Goal: Information Seeking & Learning: Learn about a topic

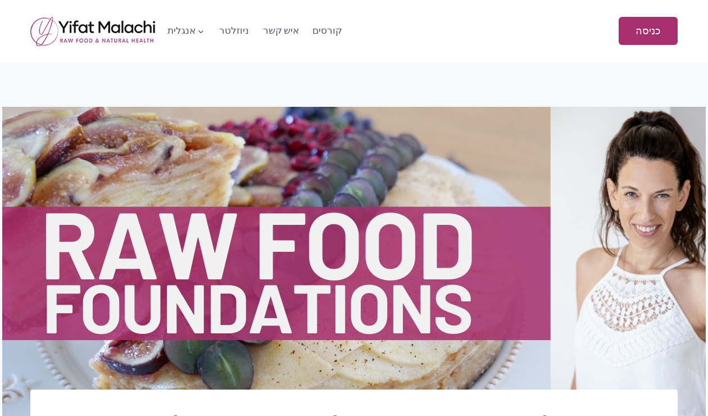
click at [679, 189] on img at bounding box center [354, 269] width 704 height 324
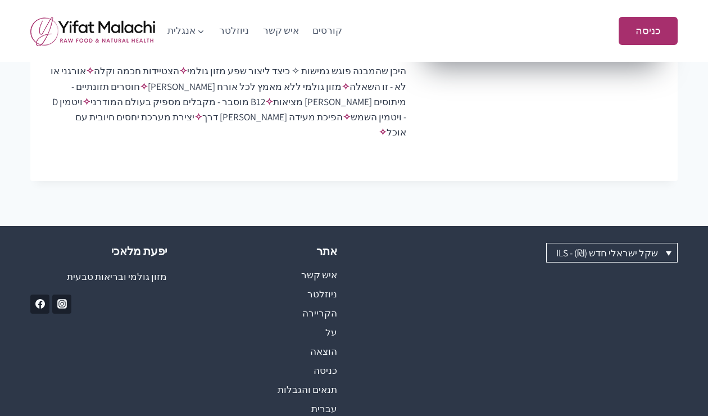
scroll to position [641, 0]
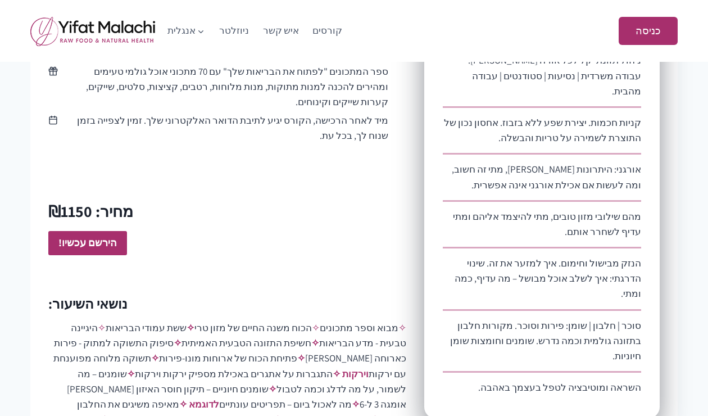
click at [703, 200] on div "לשחרר את הבריאות שלך - יסודות מזון גולמי Current Status Not Enrolled Enroll in …" at bounding box center [354, 5] width 708 height 1079
click at [319, 30] on link "קורסים" at bounding box center [328, 30] width 44 height 27
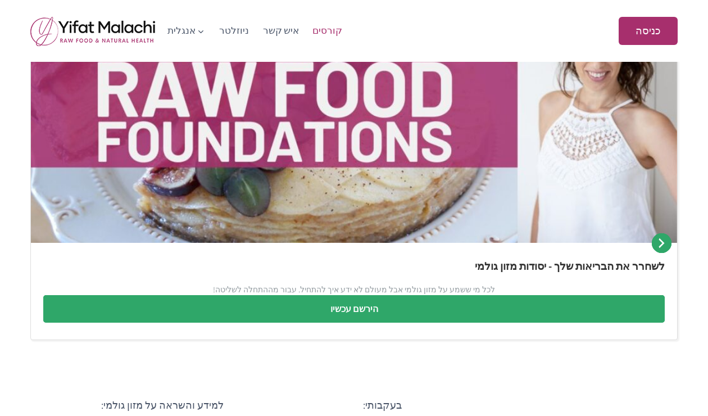
scroll to position [1091, 0]
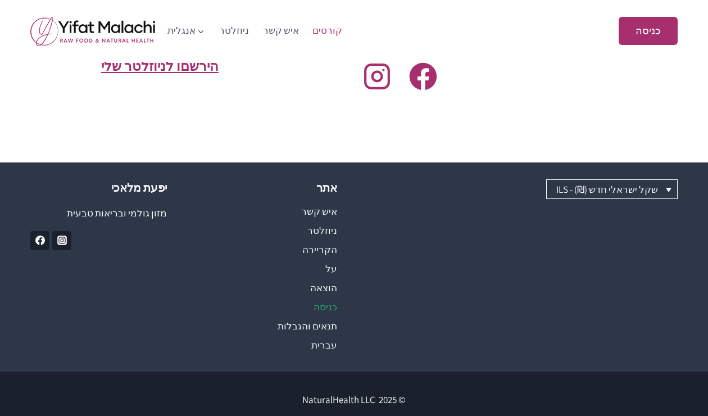
click at [327, 304] on link "כניסה" at bounding box center [269, 306] width 137 height 19
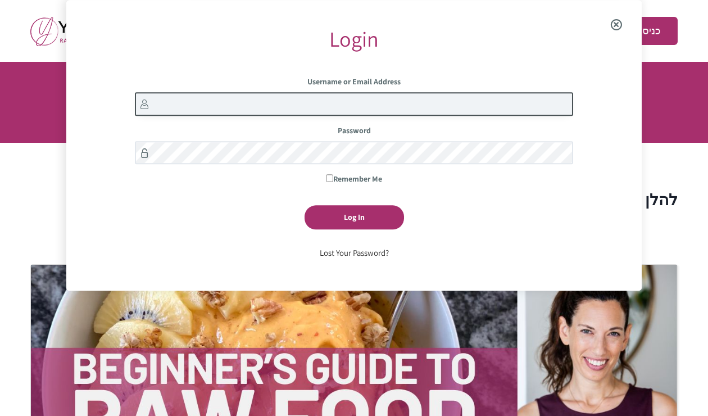
click at [346, 105] on input "Username or Email Address" at bounding box center [354, 104] width 438 height 24
click at [322, 142] on form "Username or Email Address Password Remember Me Log In" at bounding box center [354, 161] width 438 height 170
type input "tomer_1968@walla.co.il"
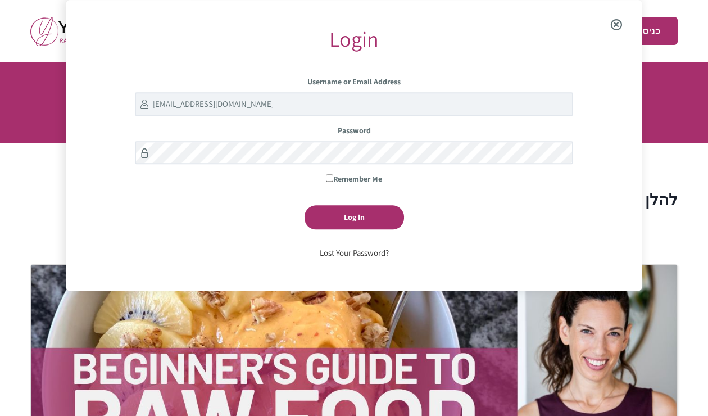
click at [614, 28] on span "Close the login modal" at bounding box center [616, 25] width 43 height 36
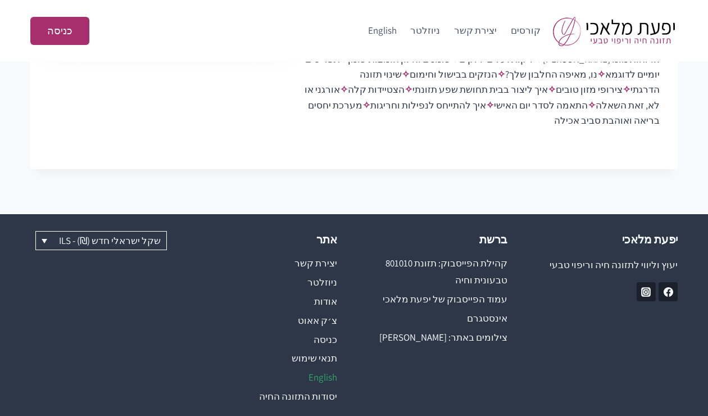
scroll to position [1001, 0]
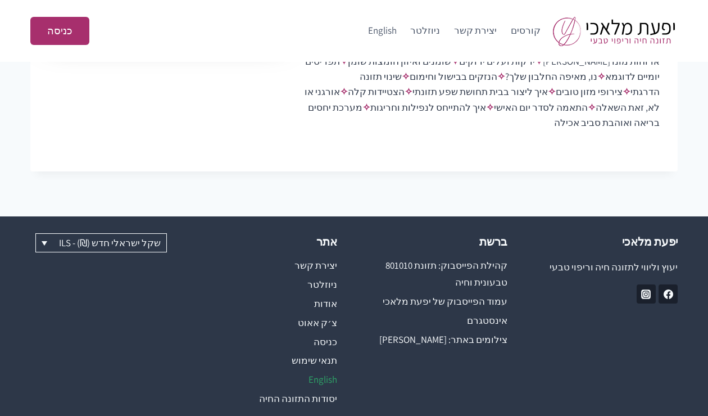
click at [304, 370] on link "English" at bounding box center [269, 379] width 137 height 19
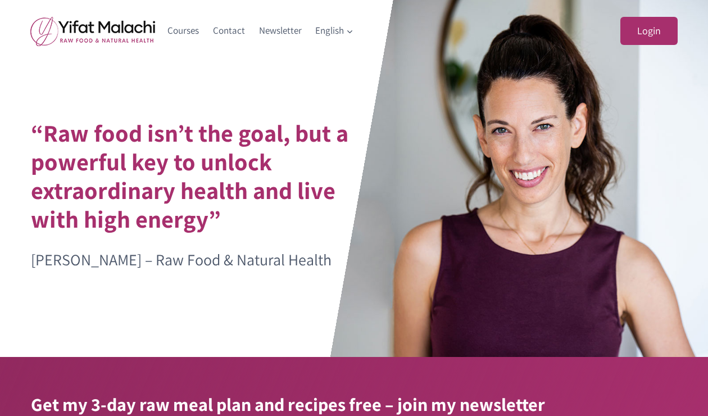
click at [296, 337] on div "“Raw food isn’t the goal, but a powerful key to unlock extraordinary health and…" at bounding box center [354, 178] width 675 height 357
drag, startPoint x: 0, startPoint y: 0, endPoint x: 296, endPoint y: 337, distance: 448.5
click at [296, 337] on div "“Raw food isn’t the goal, but a powerful key to unlock extraordinary health and…" at bounding box center [354, 178] width 675 height 357
click at [297, 320] on div "“Raw food isn’t the goal, but a powerful key to unlock extraordinary health and…" at bounding box center [354, 178] width 675 height 357
click at [651, 36] on link "Login" at bounding box center [649, 31] width 57 height 29
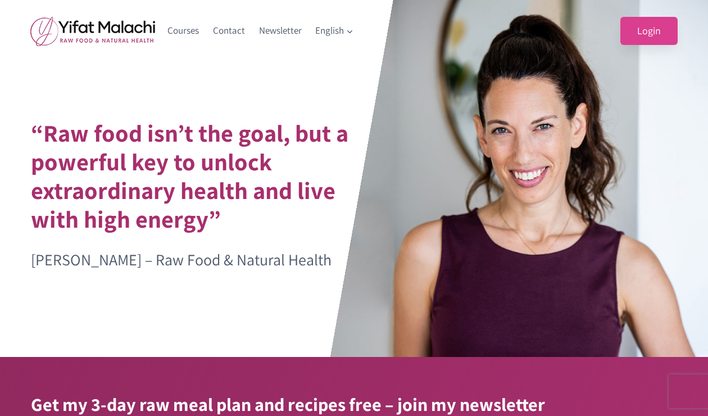
scroll to position [31, 0]
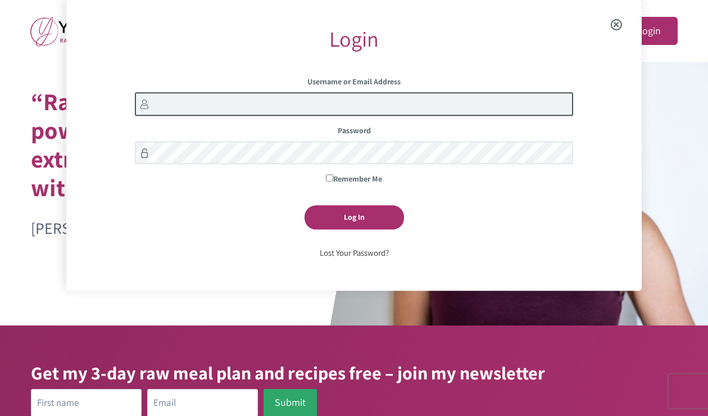
drag, startPoint x: 459, startPoint y: 103, endPoint x: 505, endPoint y: 107, distance: 46.8
click at [505, 107] on input "Username or Email Address" at bounding box center [354, 104] width 438 height 24
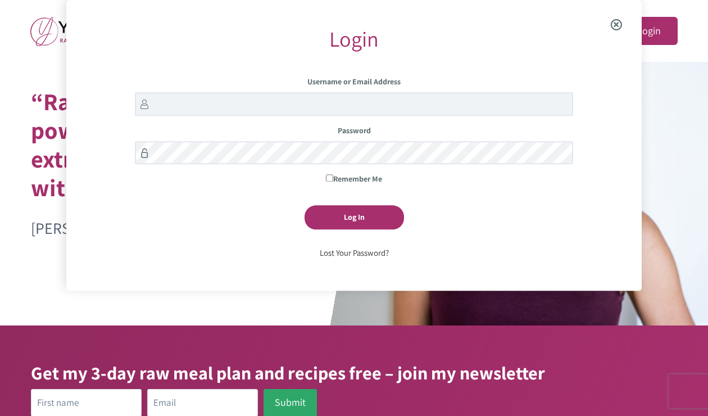
click at [370, 137] on p "Password" at bounding box center [354, 149] width 438 height 48
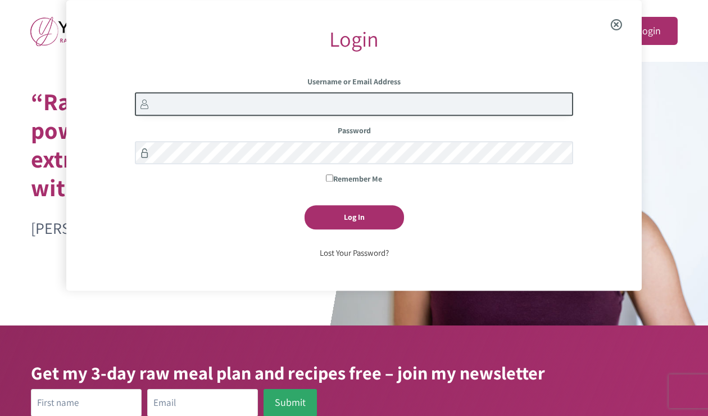
click at [352, 107] on input "Username or Email Address" at bounding box center [354, 104] width 438 height 24
type input "tomer_1968@walla.co.il"
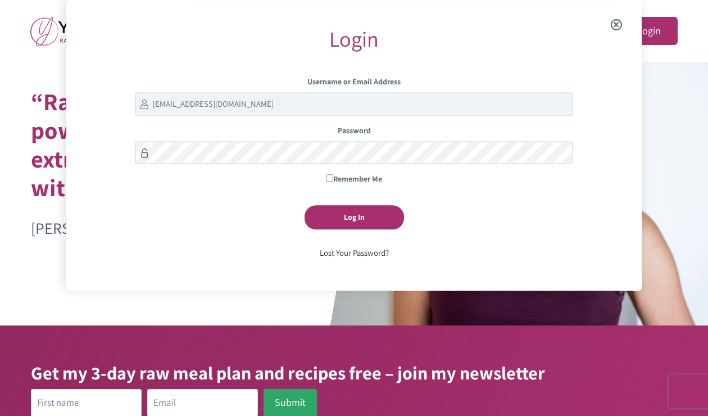
click at [352, 250] on link "Lost Your Password?" at bounding box center [354, 252] width 69 height 11
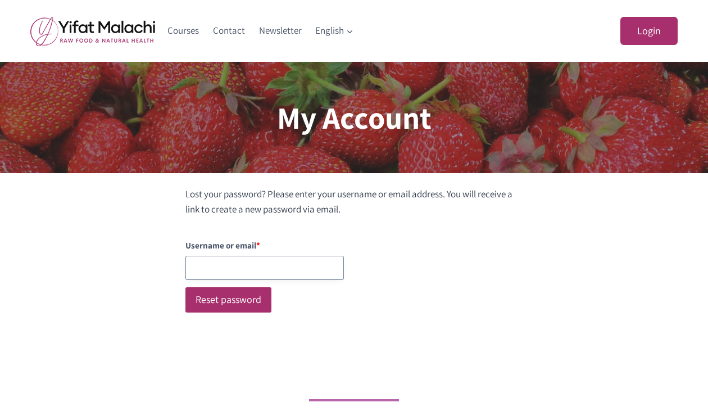
click at [283, 265] on input "Username or Email Address" at bounding box center [265, 268] width 159 height 24
type input "tomer_1968@walla.co.il"
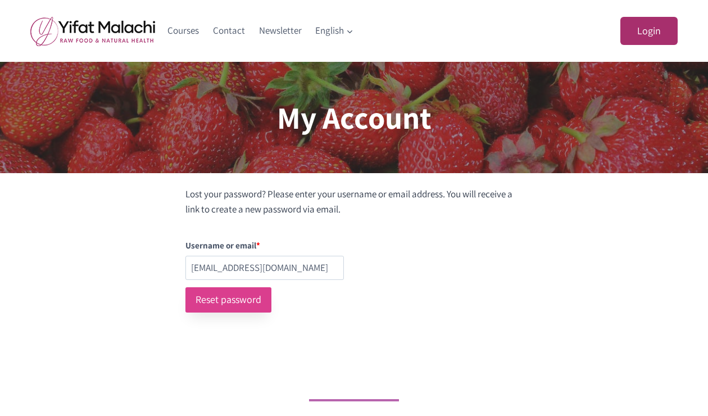
click at [232, 296] on button "Reset password" at bounding box center [229, 299] width 86 height 25
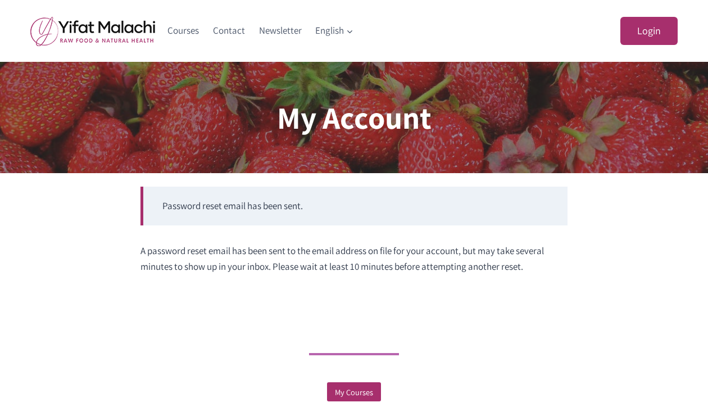
click at [251, 302] on div at bounding box center [354, 316] width 708 height 56
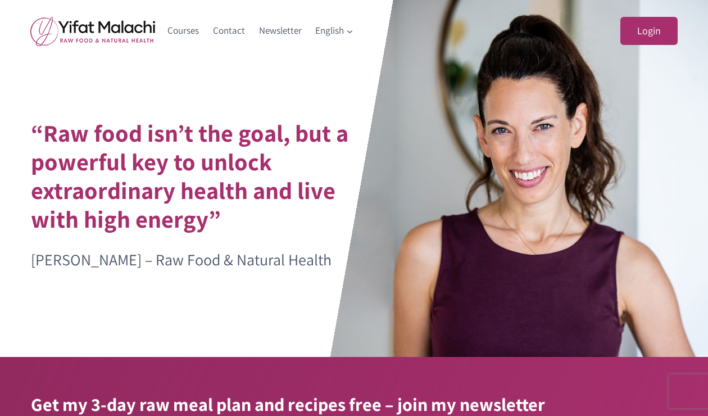
scroll to position [31, 0]
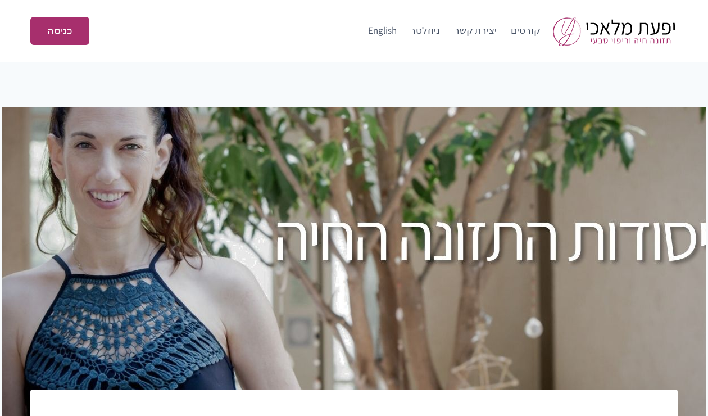
scroll to position [1000, 0]
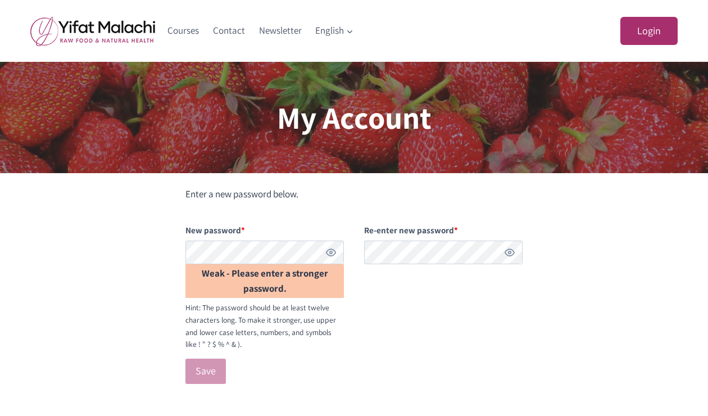
click at [332, 252] on button "Show password" at bounding box center [331, 252] width 12 height 12
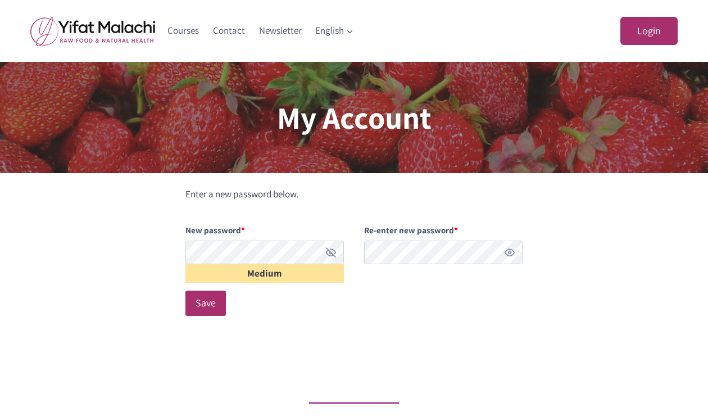
click at [512, 254] on button "Show password" at bounding box center [510, 252] width 12 height 12
click at [209, 304] on button "Save" at bounding box center [206, 303] width 40 height 25
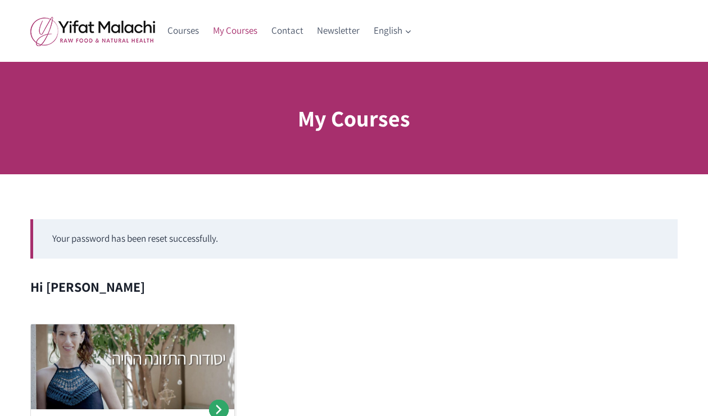
scroll to position [364, 0]
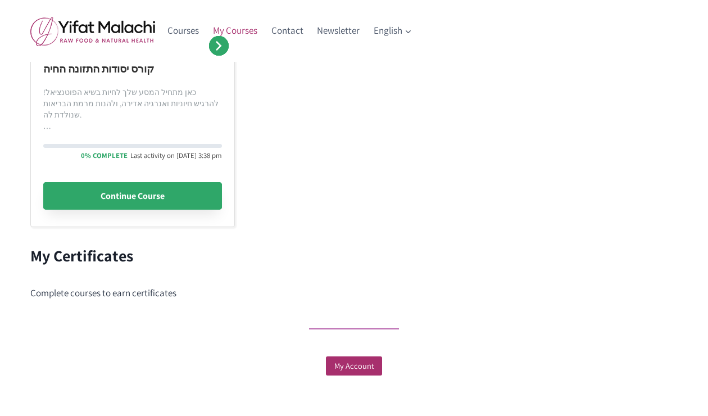
click at [131, 182] on link "Continue Course" at bounding box center [132, 196] width 179 height 28
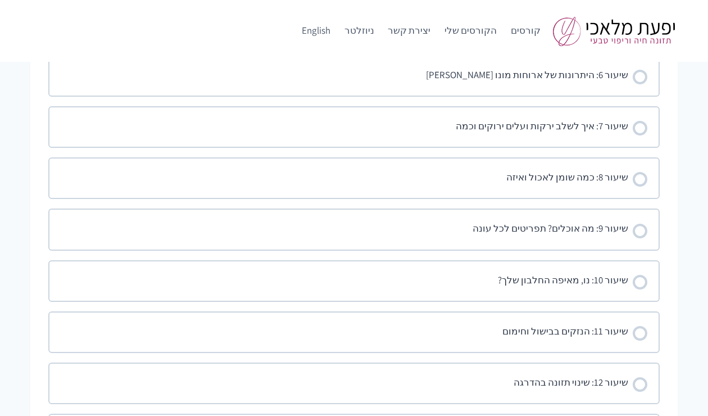
scroll to position [1455, 0]
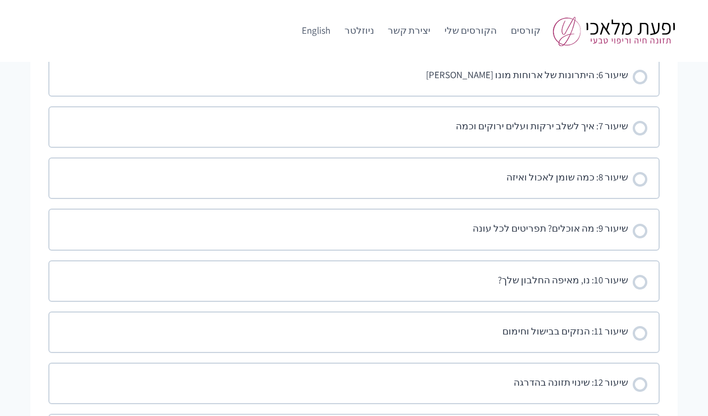
scroll to position [727, 0]
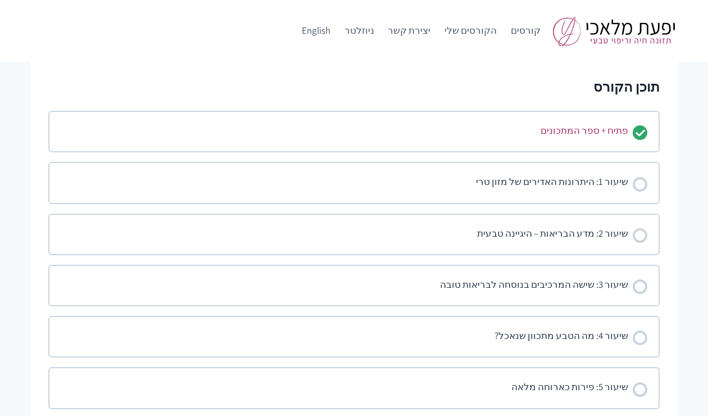
click at [622, 133] on div "פתיח + ספר המתכונים" at bounding box center [585, 131] width 88 height 17
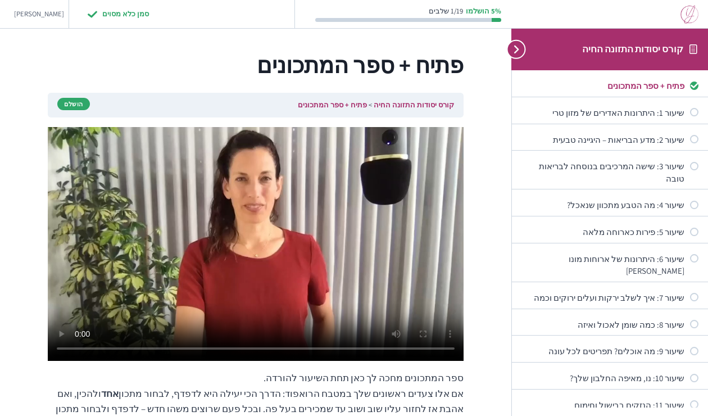
scroll to position [233, 0]
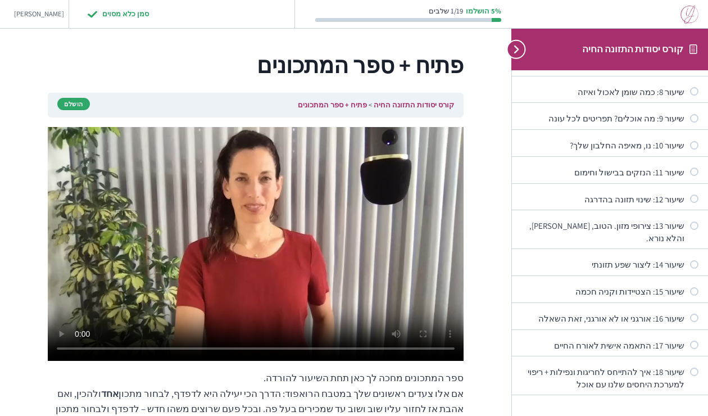
click at [324, 392] on p "ספר המתכונים מחכה לך כאן תחת השיעור להורדה. אם אלו צעדים ראשונים שלך במטבח הרוא…" at bounding box center [256, 400] width 416 height 61
click at [342, 107] on link "פתיח + ספר המתכונים" at bounding box center [332, 105] width 69 height 10
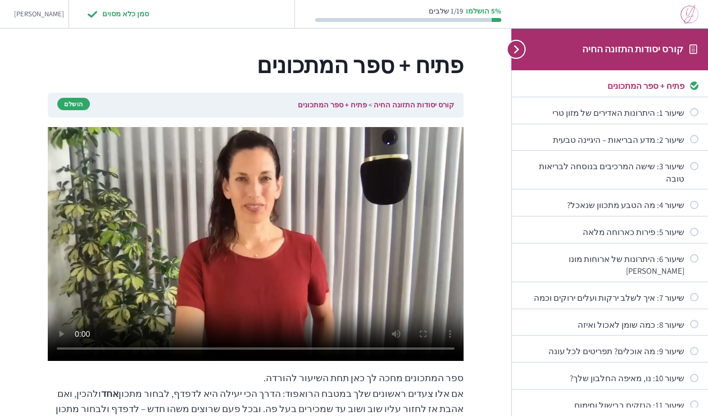
scroll to position [233, 0]
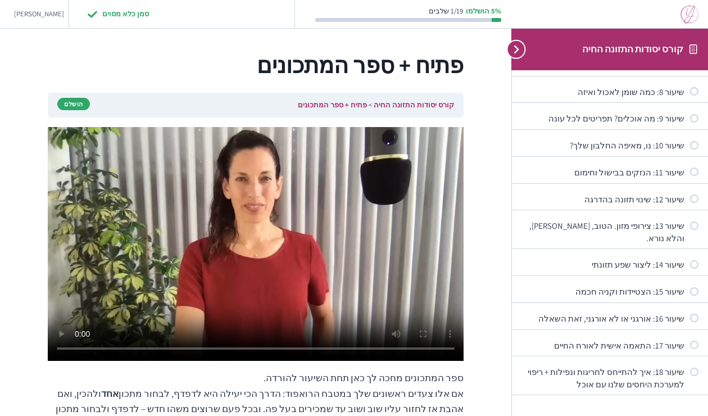
click at [0, 266] on html "Skip to content קורס יסודות התזונה החיה פתיח + ספר המתכונים שיעור 1: היתרונות ה…" at bounding box center [354, 326] width 708 height 653
click at [0, 269] on html "Skip to content קורס יסודות התזונה החיה פתיח + ספר המתכונים שיעור 1: היתרונות ה…" at bounding box center [354, 326] width 708 height 653
click at [0, 293] on html "Skip to content קורס יסודות התזונה החיה פתיח + ספר המתכונים שיעור 1: היתרונות ה…" at bounding box center [354, 326] width 708 height 653
click at [139, 413] on p "ספר המתכונים מחכה לך כאן תחת השיעור להורדה. אם אלו צעדים ראשונים שלך במטבח הרוא…" at bounding box center [256, 400] width 416 height 61
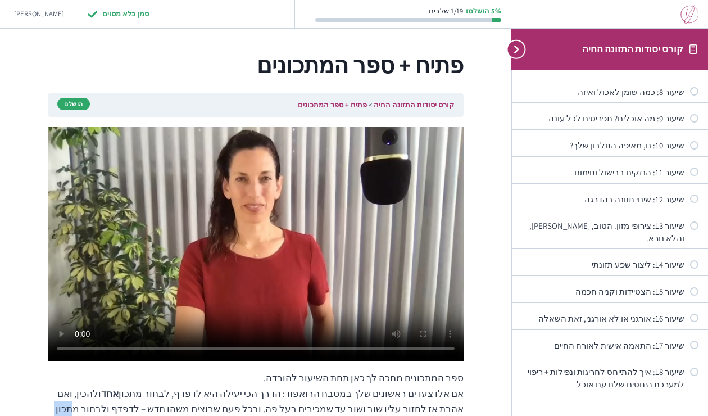
click at [139, 413] on p "ספר המתכונים מחכה לך כאן תחת השיעור להורדה. אם אלו צעדים ראשונים שלך במטבח הרוא…" at bounding box center [256, 400] width 416 height 61
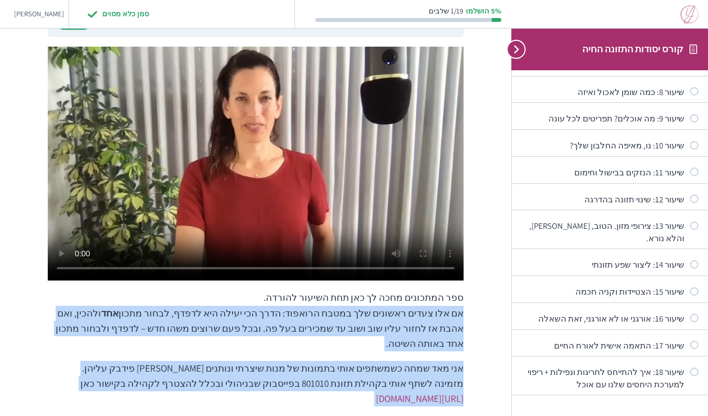
click at [139, 413] on div "ספר המתכונים מחכה לך כאן תחת השיעור להורדה. אם אלו צעדים ראשונים שלך במטבח הרוא…" at bounding box center [256, 248] width 416 height 402
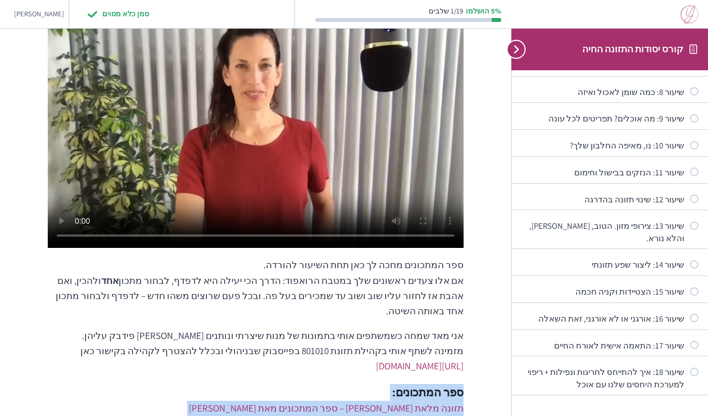
click at [139, 413] on div "קורס יסודות התזונה החיה פתיח + ספר המתכונים הושלם ספר המתכונים מחכה לך כאן תחת …" at bounding box center [256, 236] width 416 height 512
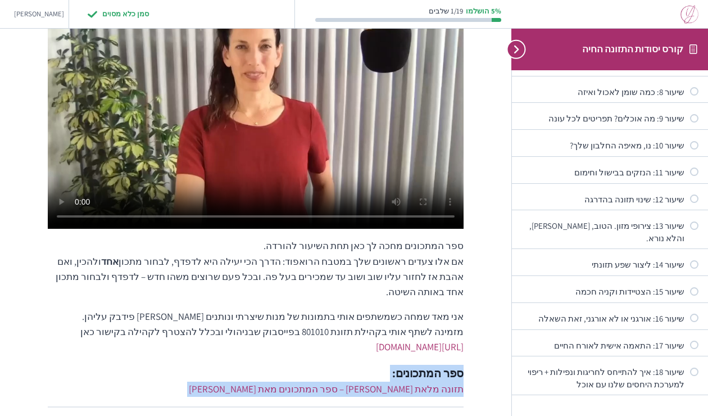
drag, startPoint x: 139, startPoint y: 413, endPoint x: 4, endPoint y: 407, distance: 135.0
click at [4, 407] on div "פתיח + ספר המתכונים קורס יסודות התזונה החיה פתיח + ספר המתכונים הושלם ספר המתכו…" at bounding box center [256, 194] width 512 height 653
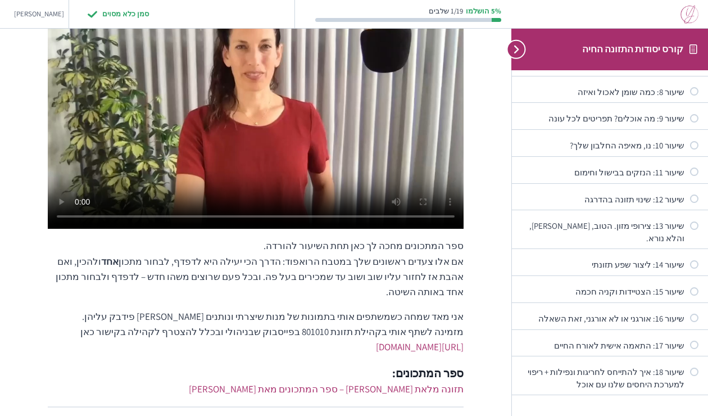
click at [4, 407] on div "פתיח + ספר המתכונים קורס יסודות התזונה החיה פתיח + ספר המתכונים הושלם ספר המתכו…" at bounding box center [256, 194] width 512 height 653
click at [348, 383] on link "תזונה מלאת חיים – ספר המתכונים מאת יפעת מלאכי" at bounding box center [326, 389] width 275 height 12
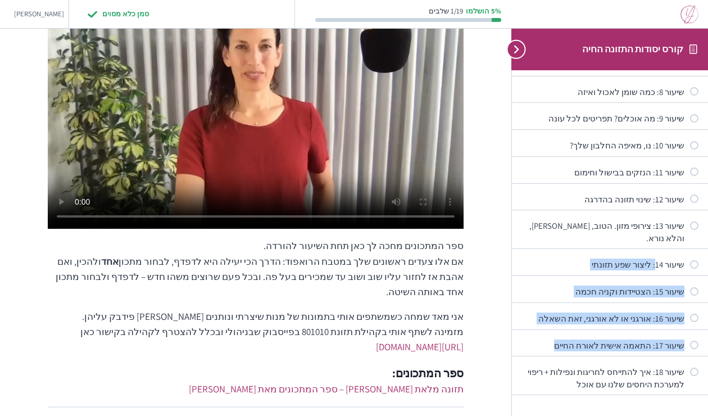
drag, startPoint x: 674, startPoint y: 220, endPoint x: 699, endPoint y: 327, distance: 109.6
click at [699, 327] on div "פתיח + ספר המתכונים שיעור 1: היתרונות האדירים של מזון טרי שיעור 2: מדע הבריאות …" at bounding box center [610, 117] width 196 height 558
drag, startPoint x: 699, startPoint y: 327, endPoint x: 694, endPoint y: 331, distance: 6.1
click at [694, 368] on div "Not started" at bounding box center [694, 372] width 8 height 8
click at [661, 366] on div "שיעור 18: איך להתייחס לחריגות ונפילות + ריפוי למערכת היחסים שלנו עם אוכל" at bounding box center [603, 378] width 163 height 24
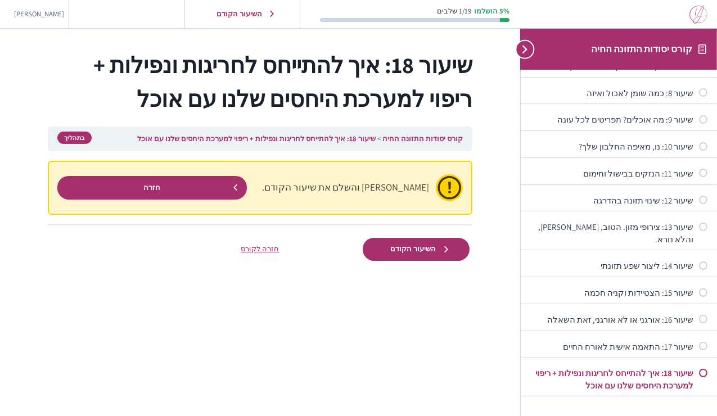
scroll to position [233, 0]
click at [687, 166] on div "שיעור 11: הנזקים בבישול וחימום" at bounding box center [611, 172] width 163 height 12
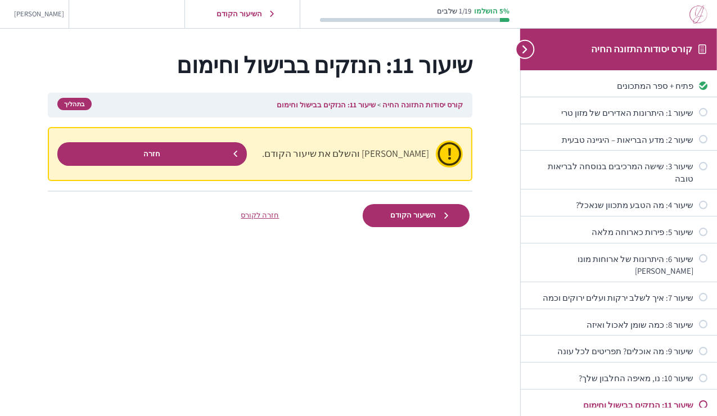
click at [643, 79] on div "פתיח + ספר המתכונים" at bounding box center [619, 83] width 196 height 26
click at [645, 80] on div "פתיח + ספר המתכונים" at bounding box center [611, 86] width 163 height 12
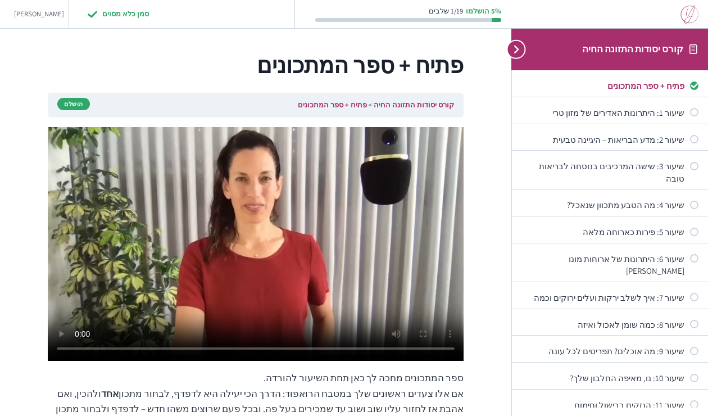
click at [76, 103] on div "הושלם" at bounding box center [73, 104] width 33 height 12
click at [71, 107] on div "הושלם" at bounding box center [73, 104] width 33 height 12
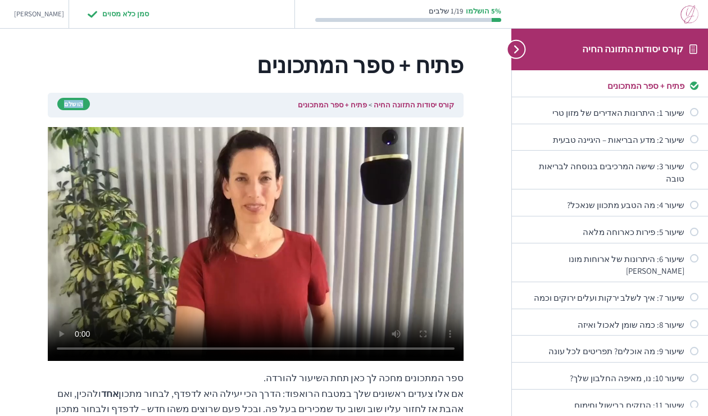
click at [71, 107] on div "הושלם" at bounding box center [73, 104] width 33 height 12
click at [75, 103] on div "הושלם" at bounding box center [73, 104] width 33 height 12
click at [77, 106] on div "הושלם" at bounding box center [73, 104] width 33 height 12
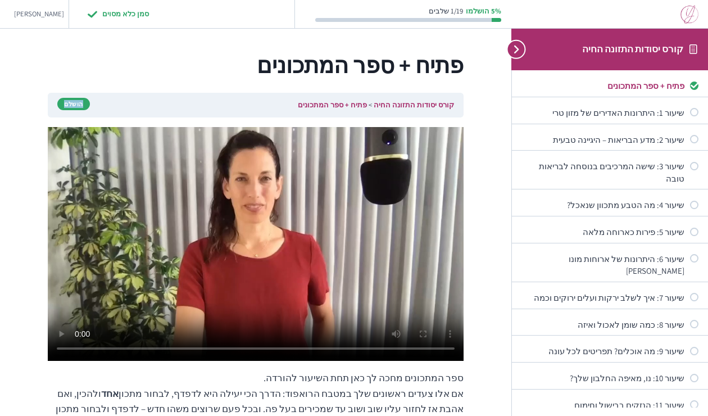
click at [77, 106] on div "הושלם" at bounding box center [73, 104] width 33 height 12
click at [76, 106] on div "הושלם" at bounding box center [73, 104] width 33 height 12
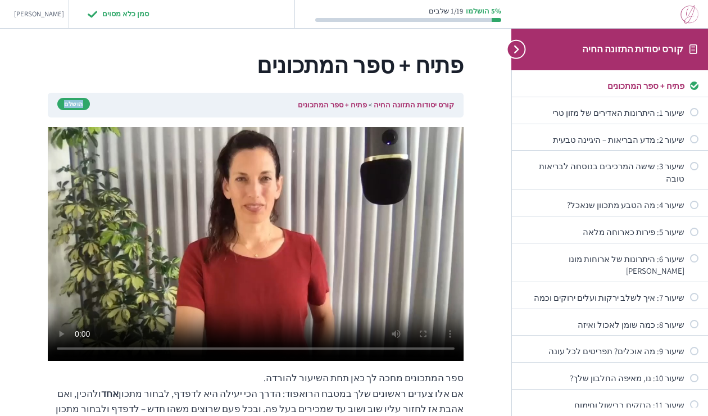
click at [76, 106] on div "הושלם" at bounding box center [73, 104] width 33 height 12
click at [631, 115] on div "שיעור 1: היתרונות האדירים של מזון טרי" at bounding box center [603, 113] width 163 height 12
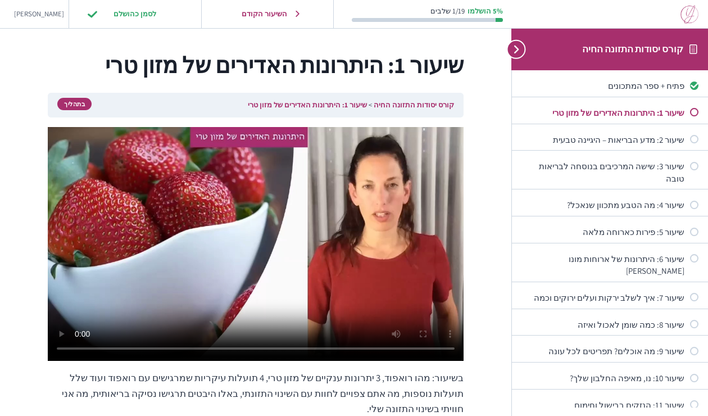
click at [76, 107] on div "בתהליך" at bounding box center [74, 104] width 34 height 12
click at [72, 102] on div "בתהליך" at bounding box center [74, 104] width 34 height 12
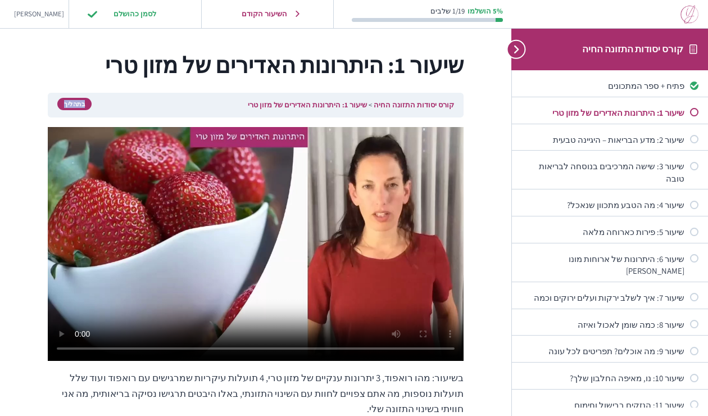
click at [72, 102] on div "בתהליך" at bounding box center [74, 104] width 34 height 12
click at [102, 17] on input "לסמן כהושלם" at bounding box center [135, 13] width 107 height 23
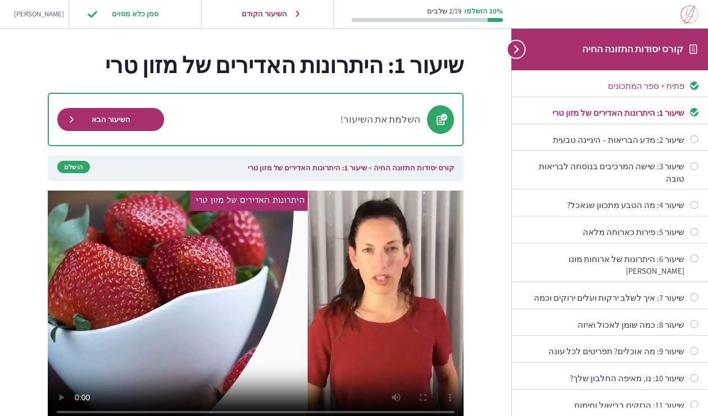
click at [620, 85] on div "פתיח + ספר המתכונים" at bounding box center [603, 86] width 163 height 12
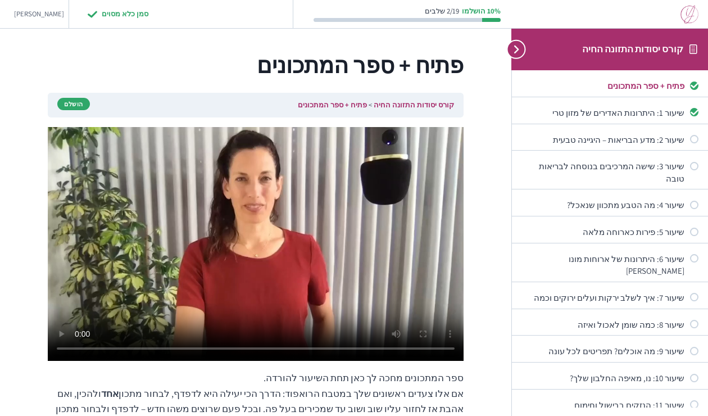
click at [620, 85] on div "פתיח + ספר המתכונים" at bounding box center [603, 86] width 163 height 12
click at [677, 137] on div "שיעור 2: מדע הבריאות – היגיינה טבעית" at bounding box center [603, 140] width 163 height 12
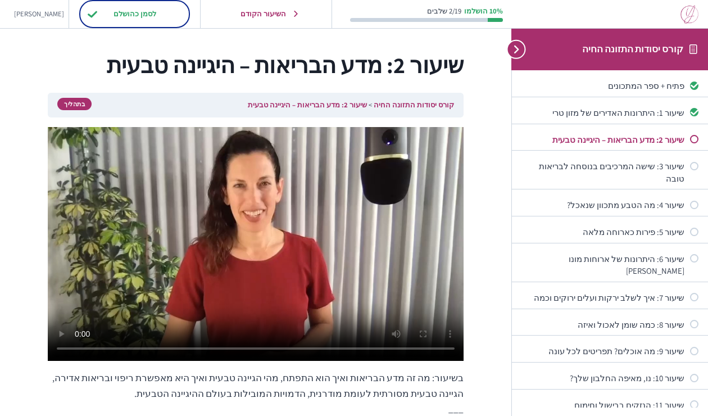
click at [87, 12] on input "לסמן כהושלם" at bounding box center [135, 13] width 106 height 23
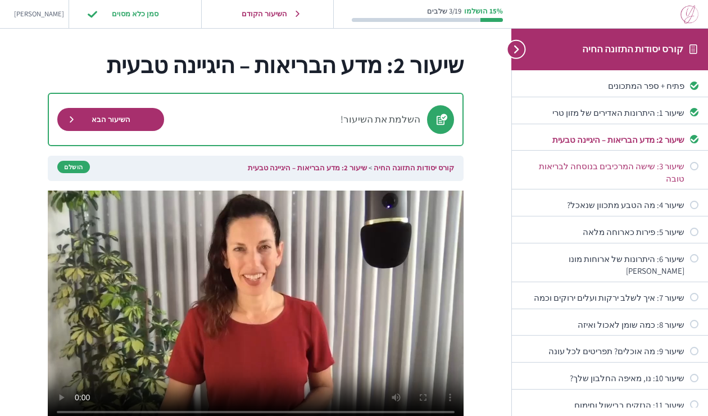
click at [648, 169] on div "שיעור 3: שישה המרכיבים בנוסחה לבריאות טובה" at bounding box center [603, 172] width 163 height 24
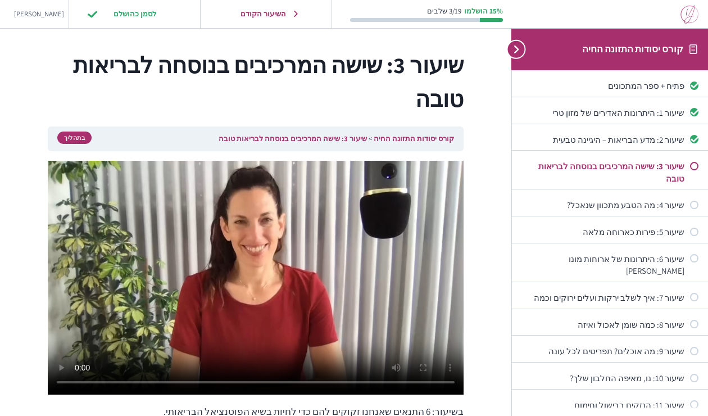
click at [164, 315] on video at bounding box center [256, 278] width 416 height 234
click at [102, 16] on input "לסמן כהושלם" at bounding box center [135, 13] width 106 height 23
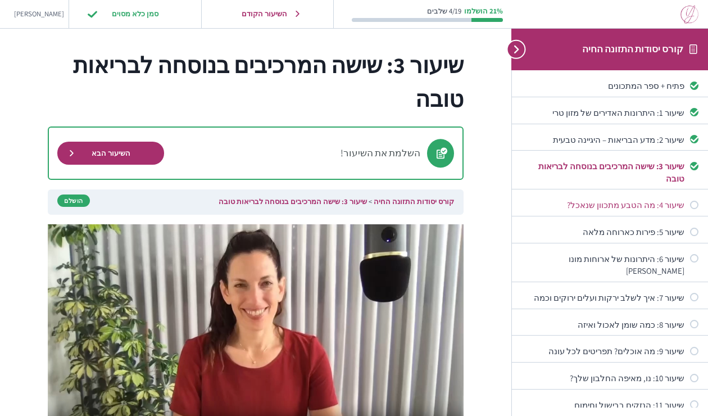
click at [665, 205] on div "שיעור 4: מה הטבע מתכוון שנאכל?" at bounding box center [603, 205] width 163 height 12
